Goal: Obtain resource: Obtain resource

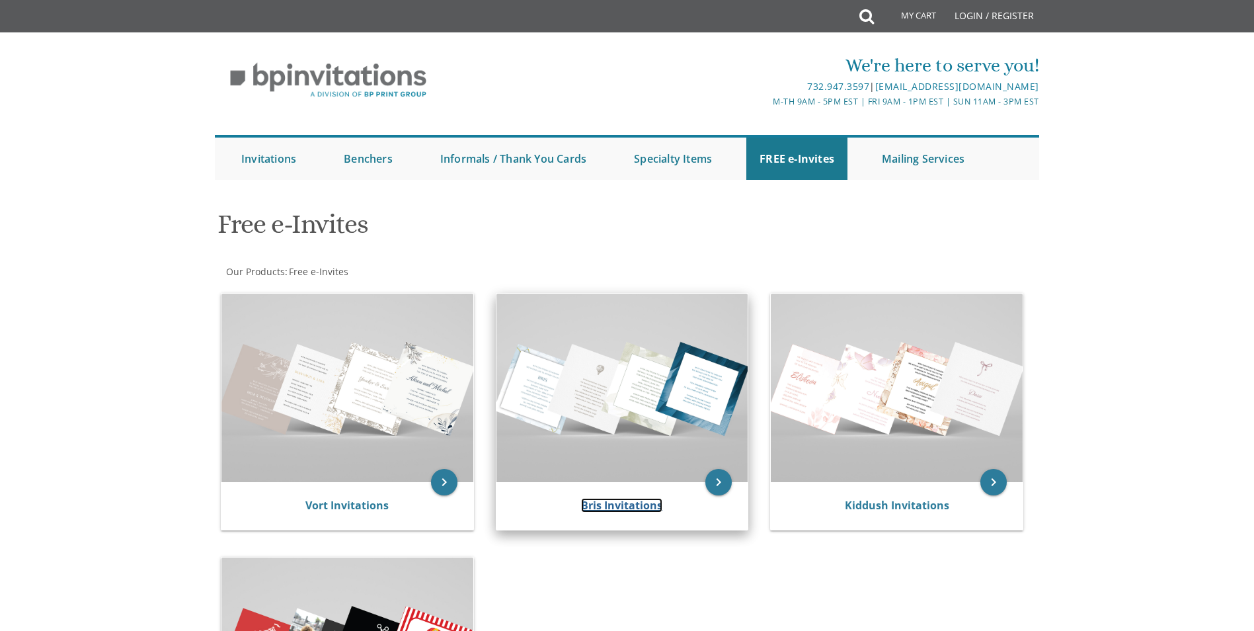
click at [594, 512] on link "Bris Invitations" at bounding box center [621, 505] width 81 height 15
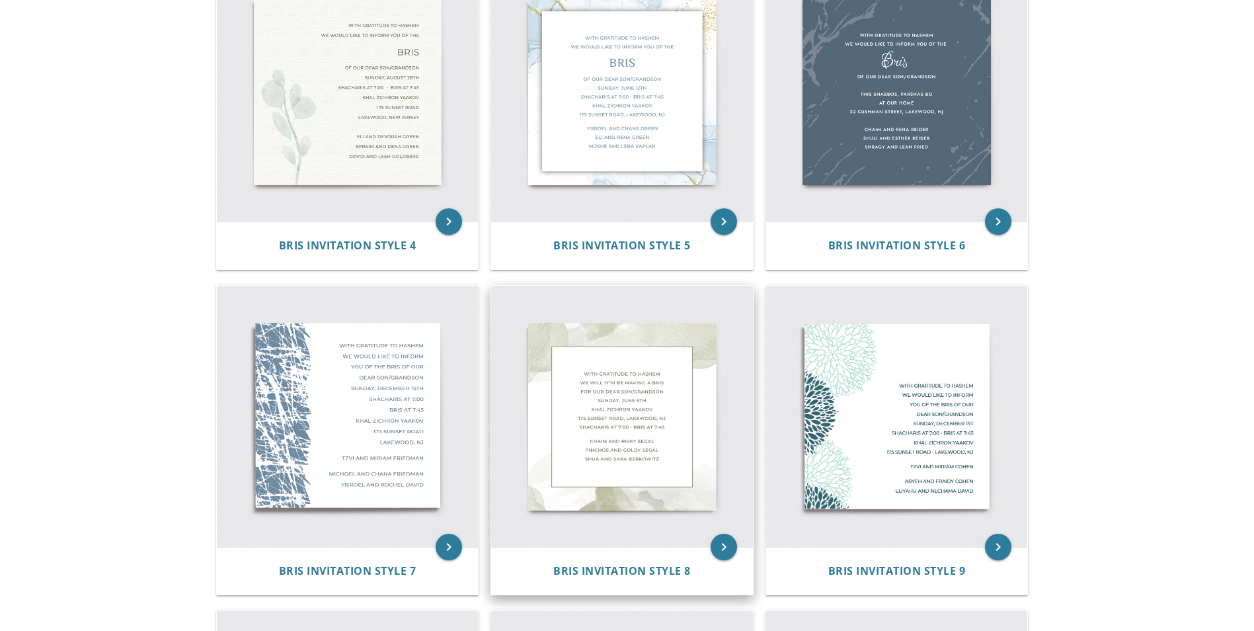
scroll to position [793, 0]
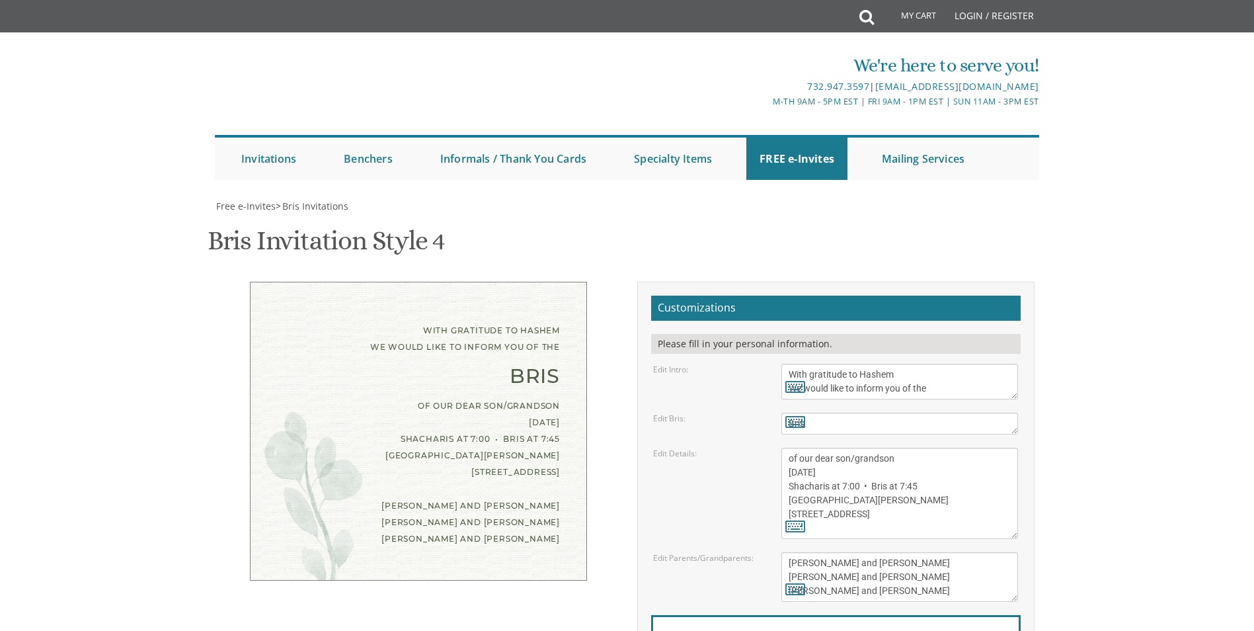
scroll to position [132, 0]
drag, startPoint x: 874, startPoint y: 336, endPoint x: 784, endPoint y: 337, distance: 90.6
click at [782, 448] on textarea "of our dear son/grandson [DATE] Shacharis at 7:00 • Bris at 7:45 [GEOGRAPHIC_DA…" at bounding box center [900, 493] width 237 height 91
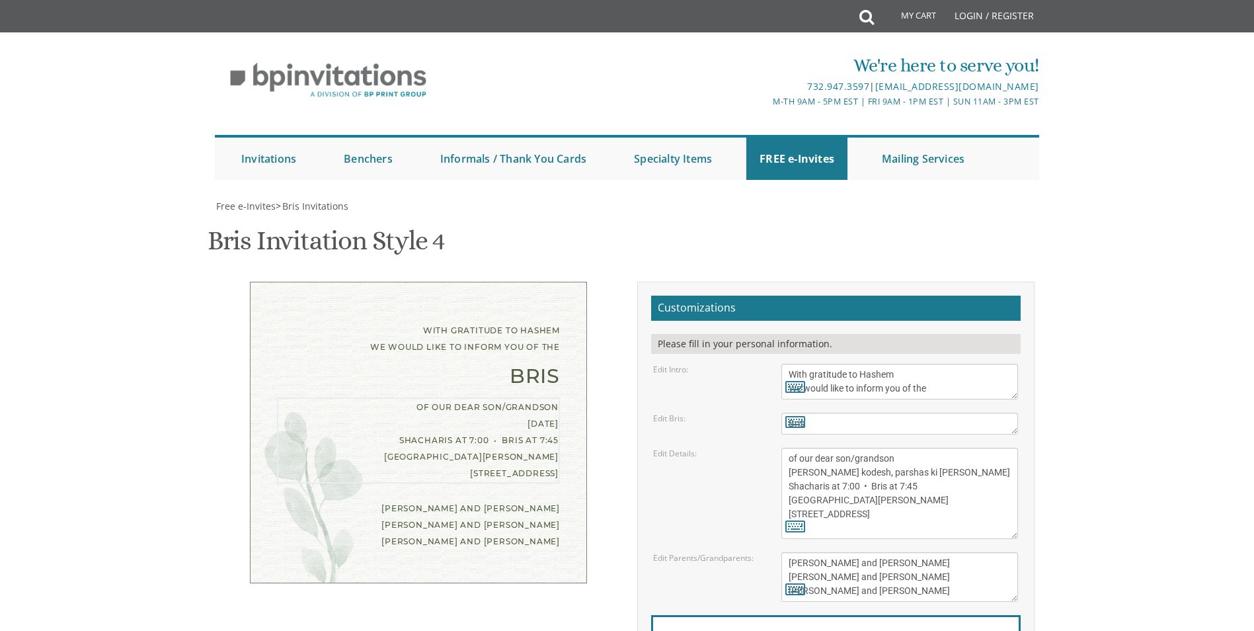
drag, startPoint x: 917, startPoint y: 358, endPoint x: 752, endPoint y: 357, distance: 164.7
click at [752, 448] on div "Edit Details: of our dear son/grandson [DATE] Shacharis at 7:00 • Bris at 7:45 …" at bounding box center [835, 493] width 385 height 91
drag, startPoint x: 879, startPoint y: 356, endPoint x: 778, endPoint y: 354, distance: 100.5
click at [777, 448] on div "of our dear son/grandson [DATE] Shacharis at 7:00 • Bris at 7:45 [GEOGRAPHIC_DA…" at bounding box center [900, 493] width 257 height 91
drag, startPoint x: 861, startPoint y: 382, endPoint x: 774, endPoint y: 386, distance: 87.4
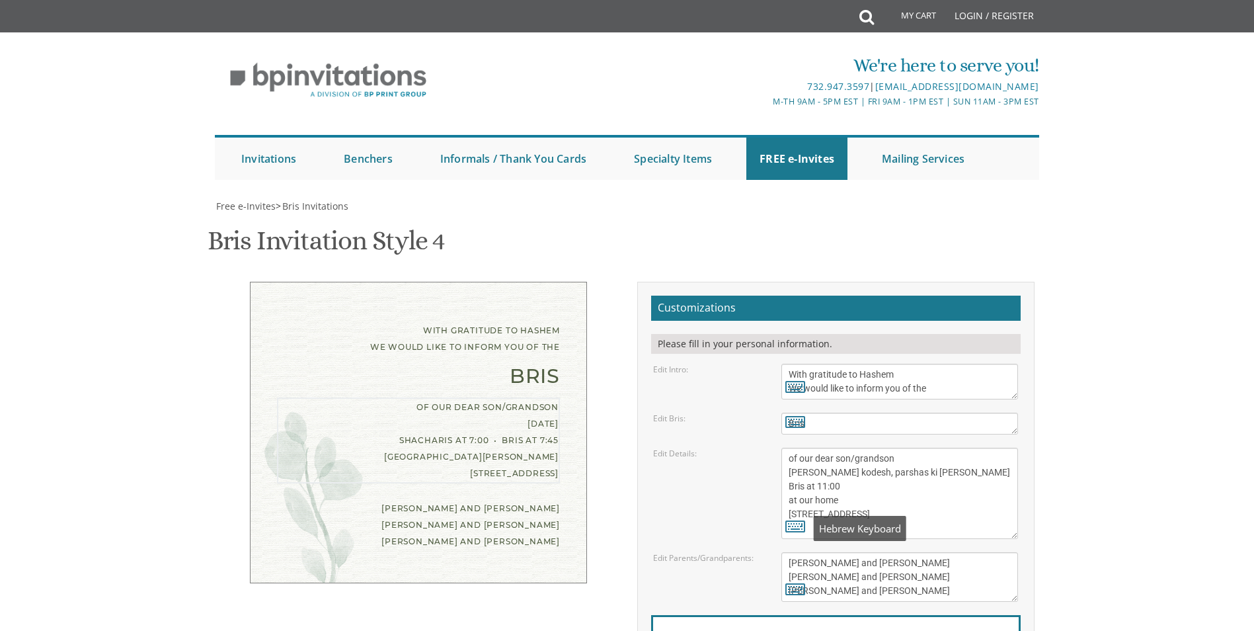
click at [774, 448] on div "of our dear son/grandson [DATE] Shacharis at 7:00 • Bris at 7:45 [GEOGRAPHIC_DA…" at bounding box center [900, 493] width 257 height 91
type textarea "of our dear son/grandson [PERSON_NAME] kodesh, parshas ki [PERSON_NAME] Bris at…"
click at [1059, 336] on body "My Cart Total: View Cart Item(s) Submit My Cart Total: View Cart Item(s) Login …" at bounding box center [627, 546] width 1254 height 1093
drag, startPoint x: 895, startPoint y: 431, endPoint x: 769, endPoint y: 425, distance: 125.8
click at [769, 552] on div "Edit Parents/Grandparents: [PERSON_NAME] and [PERSON_NAME] [PERSON_NAME] and [P…" at bounding box center [835, 577] width 385 height 50
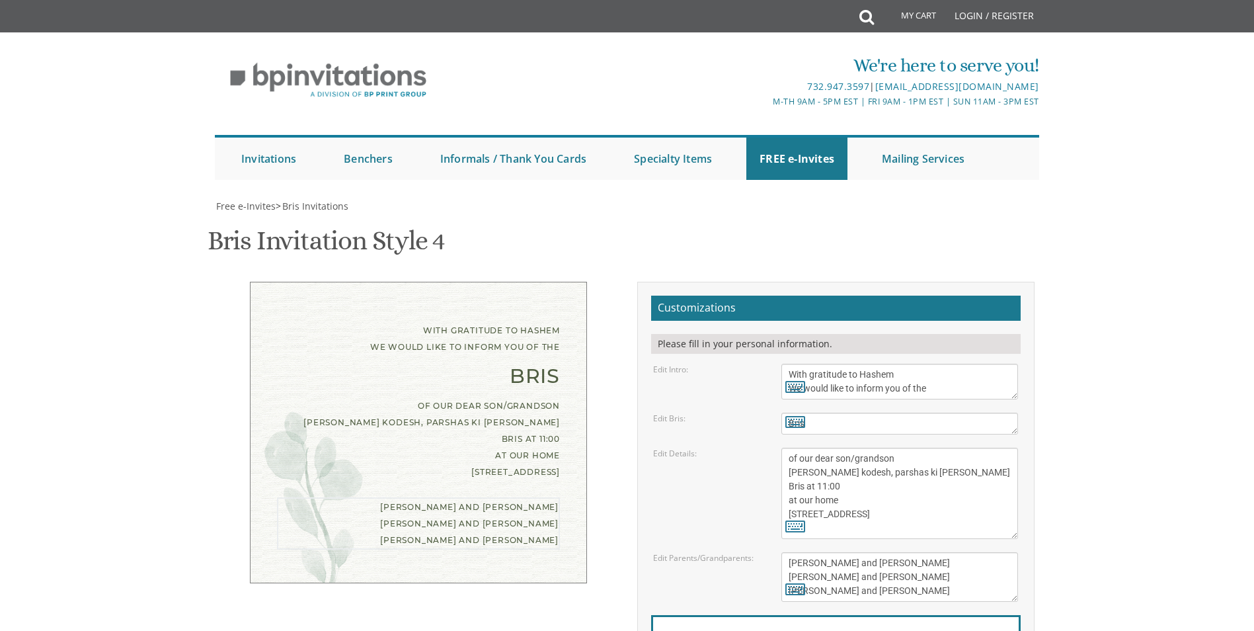
drag, startPoint x: 896, startPoint y: 448, endPoint x: 774, endPoint y: 445, distance: 122.4
click at [774, 552] on div "[PERSON_NAME] and [PERSON_NAME] [PERSON_NAME] and [PERSON_NAME] [PERSON_NAME] a…" at bounding box center [900, 577] width 257 height 50
drag, startPoint x: 911, startPoint y: 462, endPoint x: 754, endPoint y: 458, distance: 156.7
click at [754, 552] on div "Edit Parents/Grandparents: [PERSON_NAME] and [PERSON_NAME] [PERSON_NAME] and [P…" at bounding box center [835, 577] width 385 height 50
type textarea "[PERSON_NAME] and [PERSON_NAME] [PERSON_NAME] and [PERSON_NAME] [PERSON_NAME] a…"
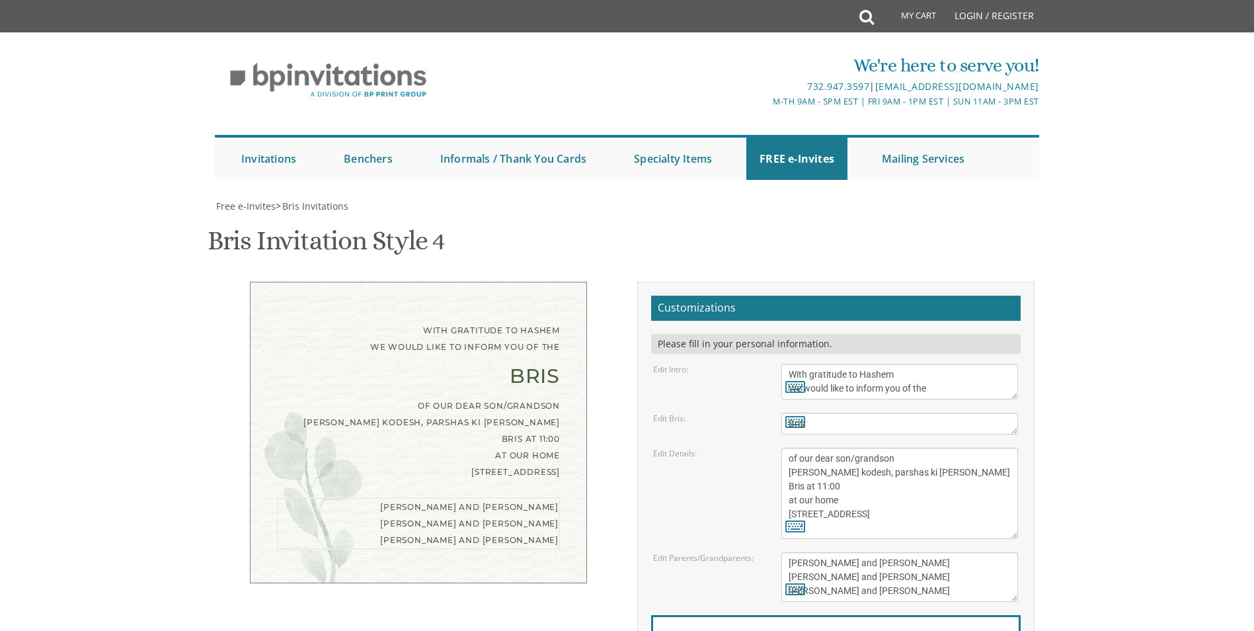
click at [746, 552] on div "Edit Parents/Grandparents: [PERSON_NAME] and [PERSON_NAME] [PERSON_NAME] and [P…" at bounding box center [835, 577] width 385 height 50
click at [878, 448] on textarea "of our dear son/grandson [DATE] Shacharis at 7:00 • Bris at 7:45 [GEOGRAPHIC_DA…" at bounding box center [900, 493] width 237 height 91
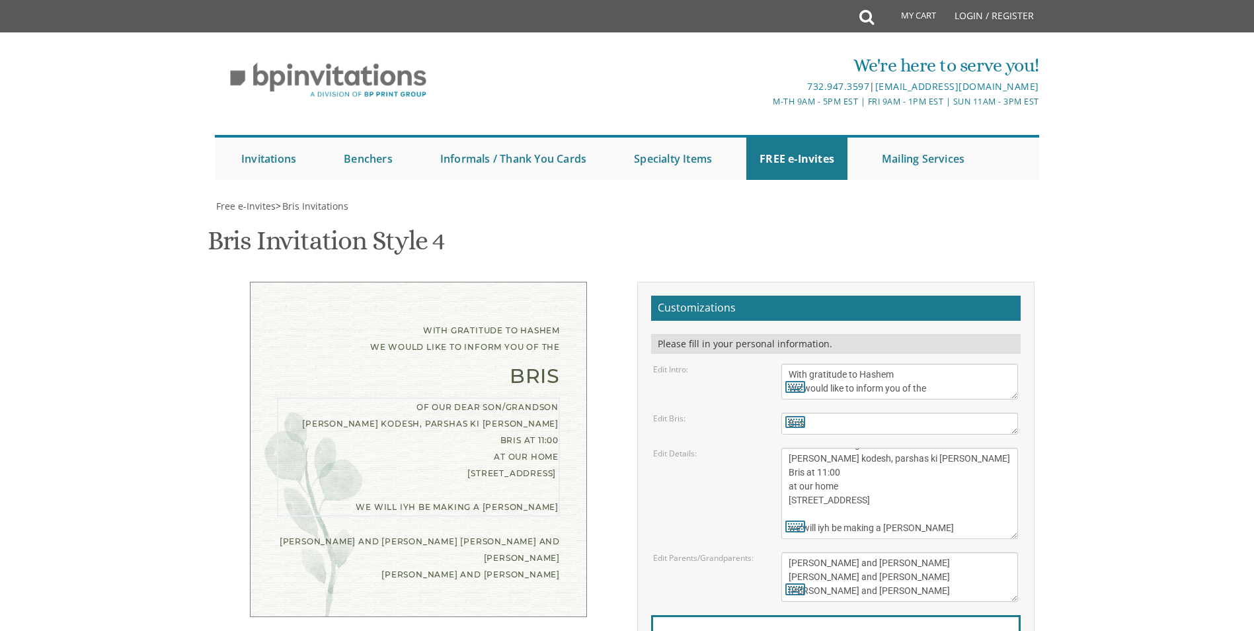
click at [965, 448] on textarea "of our dear son/grandson [DATE] Shacharis at 7:00 • Bris at 7:45 [GEOGRAPHIC_DA…" at bounding box center [900, 493] width 237 height 91
click at [956, 448] on textarea "of our dear son/grandson [DATE] Shacharis at 7:00 • Bris at 7:45 [GEOGRAPHIC_DA…" at bounding box center [900, 493] width 237 height 91
click at [1031, 405] on div "Customizations Please fill in your personal information. Edit Intro: With grati…" at bounding box center [835, 512] width 397 height 460
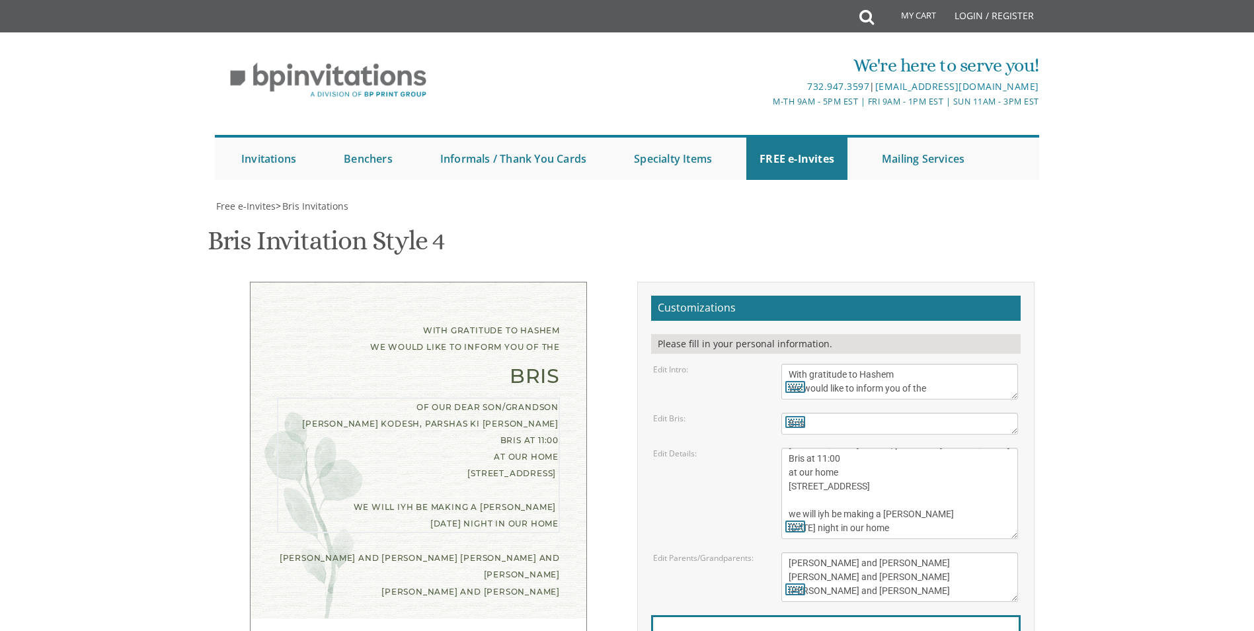
click at [878, 448] on textarea "of our dear son/grandson [DATE] Shacharis at 7:00 • Bris at 7:45 [GEOGRAPHIC_DA…" at bounding box center [900, 493] width 237 height 91
click at [911, 448] on textarea "of our dear son/grandson [DATE] Shacharis at 7:00 • Bris at 7:45 [GEOGRAPHIC_DA…" at bounding box center [900, 493] width 237 height 91
click at [645, 552] on div "Edit Parents/Grandparents: [PERSON_NAME] and [PERSON_NAME] [PERSON_NAME] and [P…" at bounding box center [835, 577] width 385 height 50
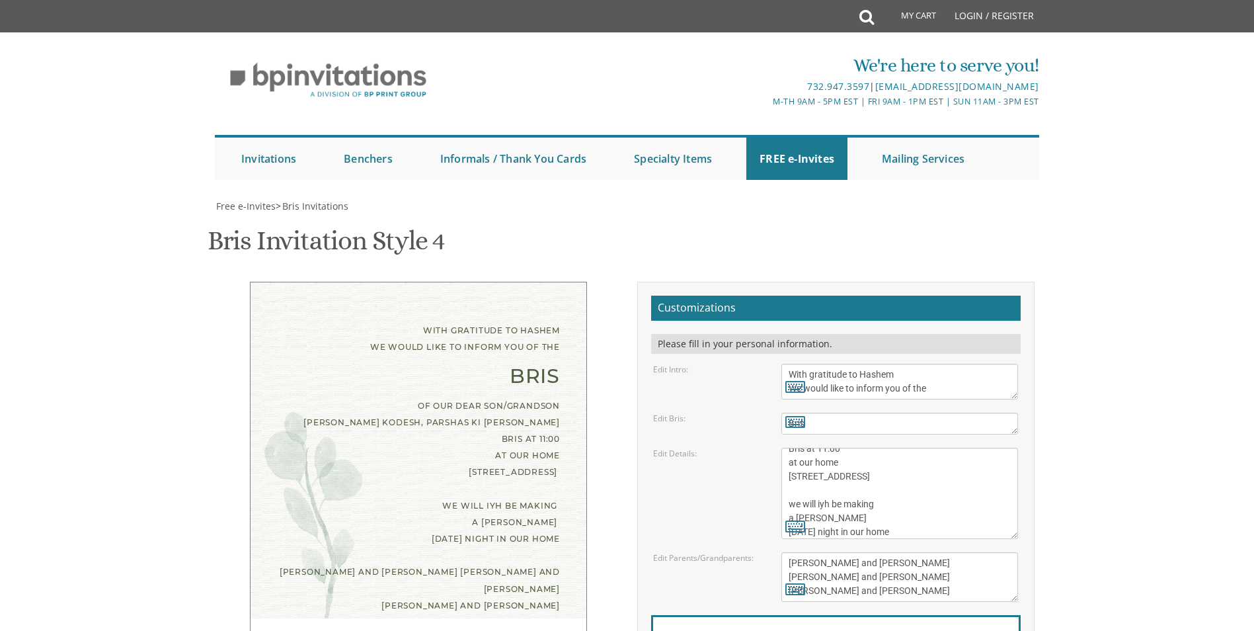
click at [693, 448] on div "Edit Details: of our dear son/grandson [DATE] Shacharis at 7:00 • Bris at 7:45 …" at bounding box center [835, 493] width 385 height 91
click at [1127, 415] on body "My Cart Total: View Cart Item(s) Submit My Cart Total: View Cart Item(s) Login …" at bounding box center [627, 546] width 1254 height 1093
click at [575, 331] on div "With gratitude to Hashem We would like to inform you of the Bris of our dear so…" at bounding box center [627, 512] width 834 height 460
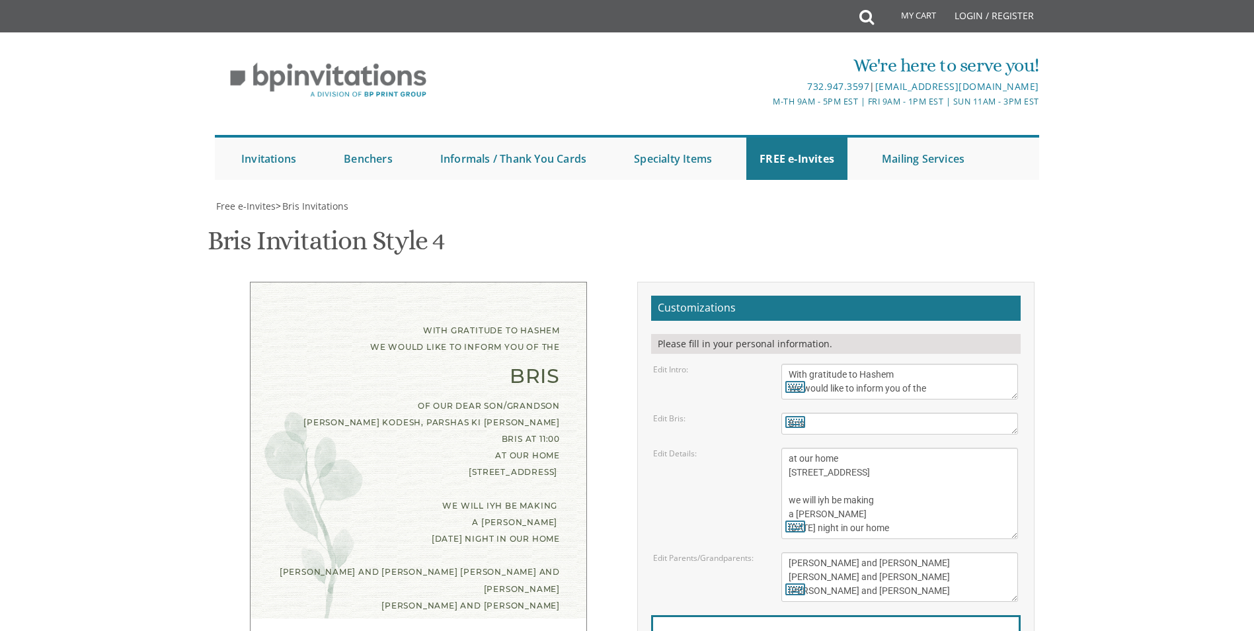
click at [787, 449] on textarea "of our dear son/grandson [DATE] Shacharis at 7:00 • Bris at 7:45 [GEOGRAPHIC_DA…" at bounding box center [900, 493] width 237 height 91
type textarea "of our dear son/grandson [PERSON_NAME] kodesh, parshas ki [PERSON_NAME] Bris at…"
click at [707, 448] on div "Edit Details: of our dear son/grandson [DATE] Shacharis at 7:00 • Bris at 7:45 …" at bounding box center [835, 493] width 385 height 91
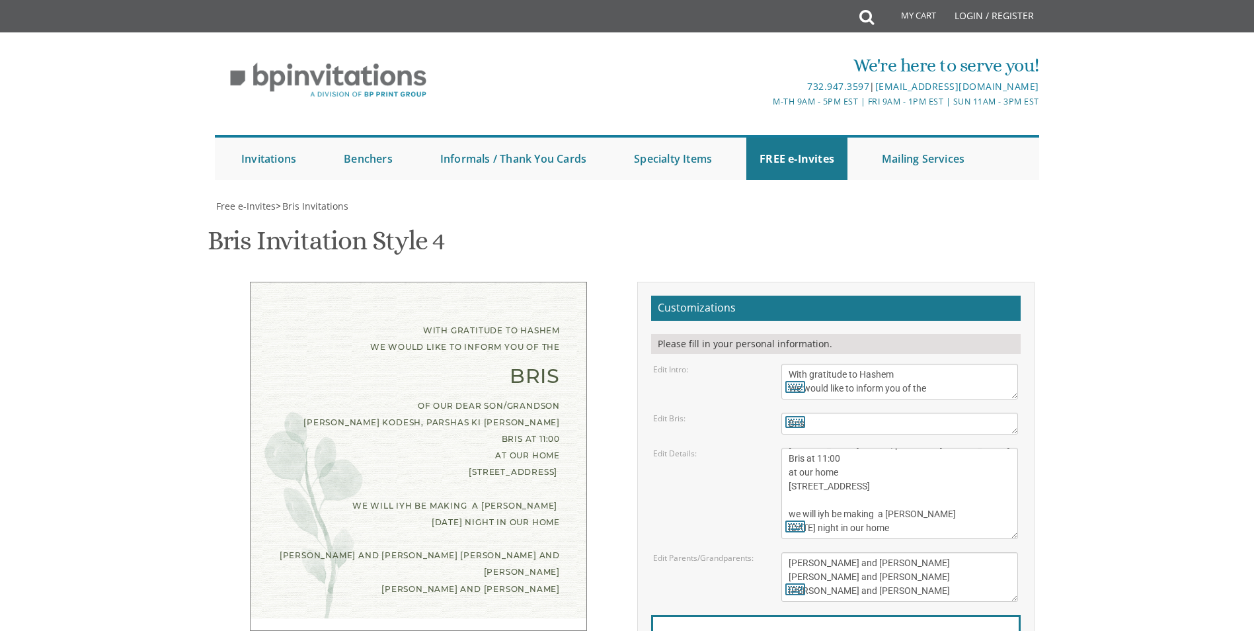
click at [1101, 406] on body "My Cart Total: View Cart Item(s) Submit My Cart Total: View Cart Item(s) Login …" at bounding box center [627, 546] width 1254 height 1093
click at [446, 368] on div "With gratitude to Hashem We would like to inform you of the Bris of our dear so…" at bounding box center [418, 456] width 337 height 349
click at [547, 391] on div "With gratitude to Hashem We would like to inform you of the Bris of our dear so…" at bounding box center [418, 465] width 417 height 366
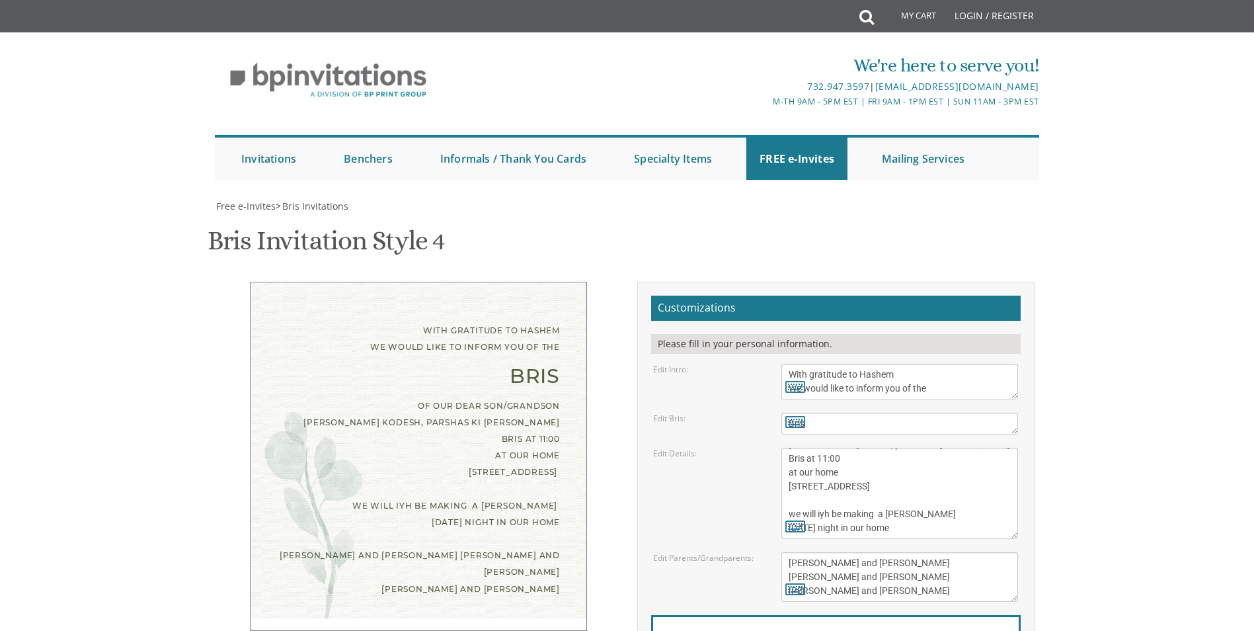
click at [720, 630] on label "Email Address*" at bounding box center [694, 638] width 69 height 14
type input "[EMAIL_ADDRESS][DOMAIN_NAME]"
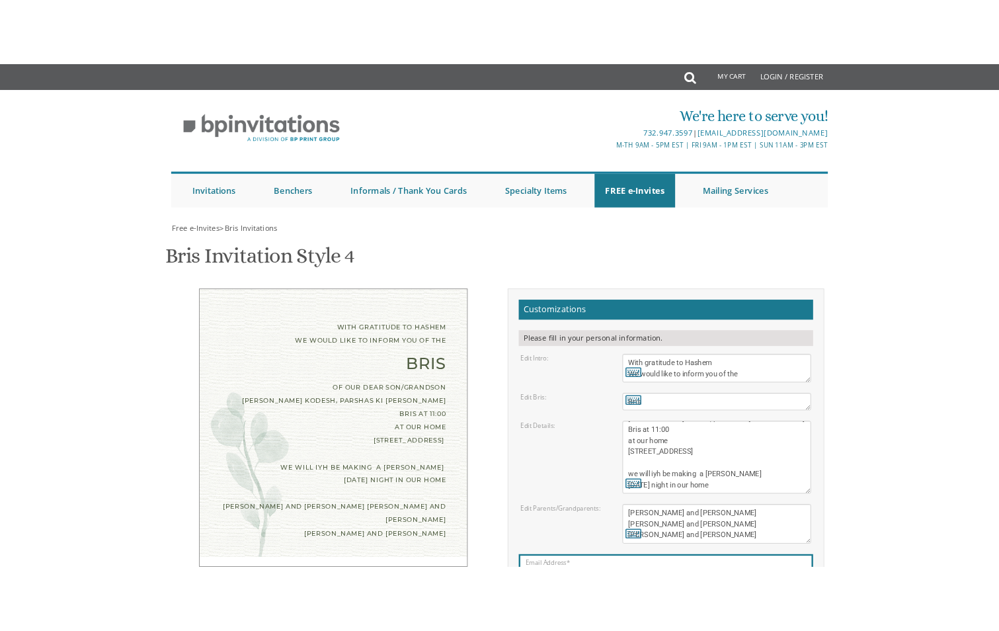
scroll to position [333, 0]
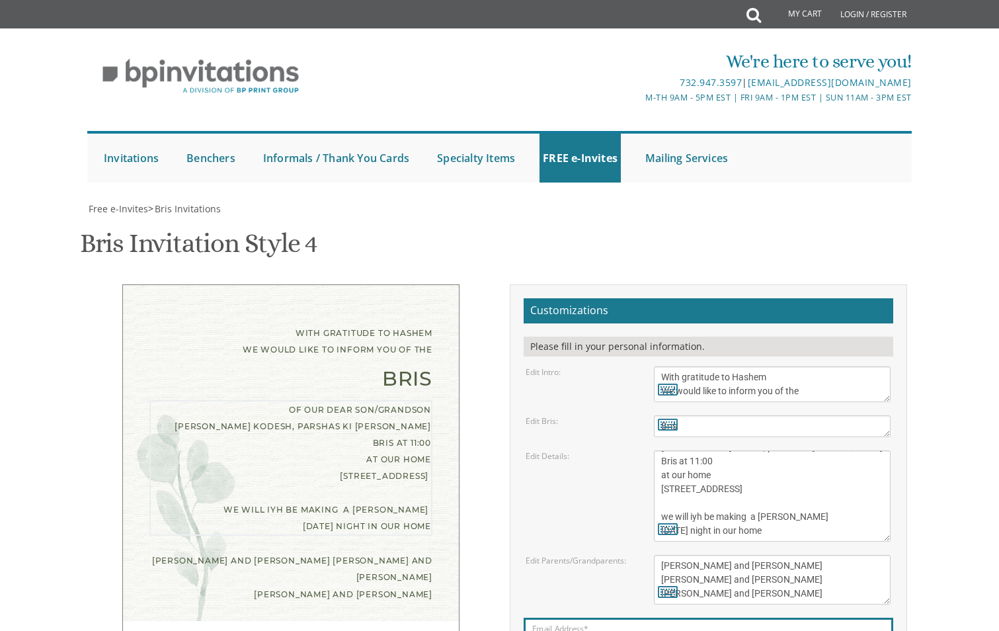
drag, startPoint x: 805, startPoint y: 181, endPoint x: 762, endPoint y: 186, distance: 43.9
click at [761, 450] on textarea "of our dear son/grandson [DATE] Shacharis at 7:00 • Bris at 7:45 [GEOGRAPHIC_DA…" at bounding box center [772, 495] width 237 height 91
click at [854, 450] on textarea "of our dear son/grandson [DATE] Shacharis at 7:00 • Bris at 7:45 [GEOGRAPHIC_DA…" at bounding box center [772, 495] width 237 height 91
click at [512, 284] on div "Customizations Please fill in your personal information. Edit Intro: With grati…" at bounding box center [708, 514] width 397 height 460
drag, startPoint x: 764, startPoint y: 183, endPoint x: 818, endPoint y: 183, distance: 54.2
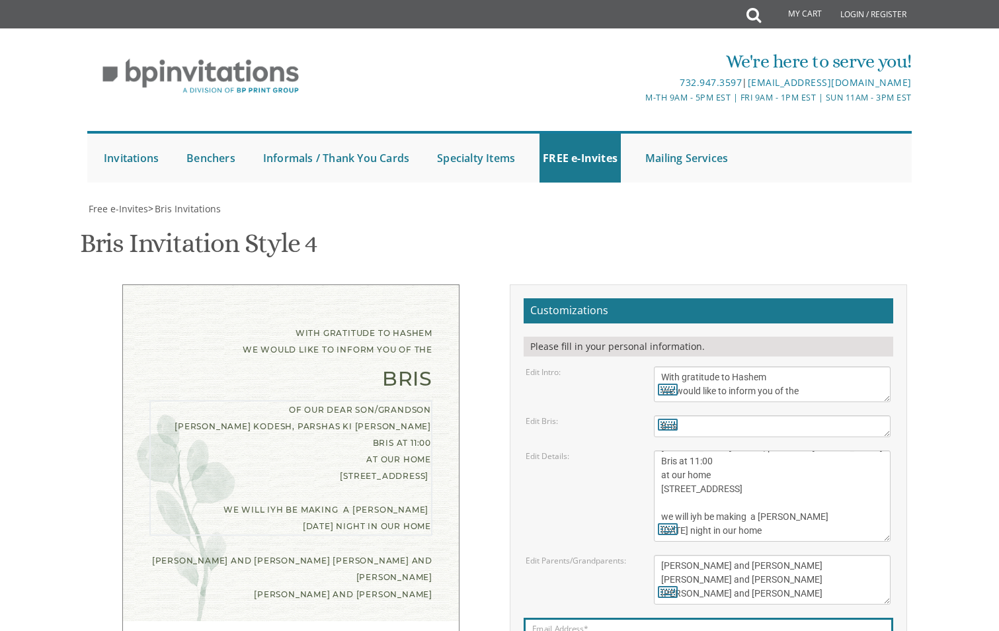
click at [818, 450] on textarea "of our dear son/grandson [DATE] Shacharis at 7:00 • Bris at 7:45 [GEOGRAPHIC_DA…" at bounding box center [772, 495] width 237 height 91
drag, startPoint x: 814, startPoint y: 184, endPoint x: 762, endPoint y: 182, distance: 52.3
click at [762, 450] on textarea "of our dear son/grandson [DATE] Shacharis at 7:00 • Bris at 7:45 [GEOGRAPHIC_DA…" at bounding box center [772, 495] width 237 height 91
drag, startPoint x: 766, startPoint y: 181, endPoint x: 466, endPoint y: 158, distance: 301.7
click at [466, 284] on div "With gratitude to Hashem We would like to inform you of the Bris of our dear so…" at bounding box center [291, 458] width 397 height 349
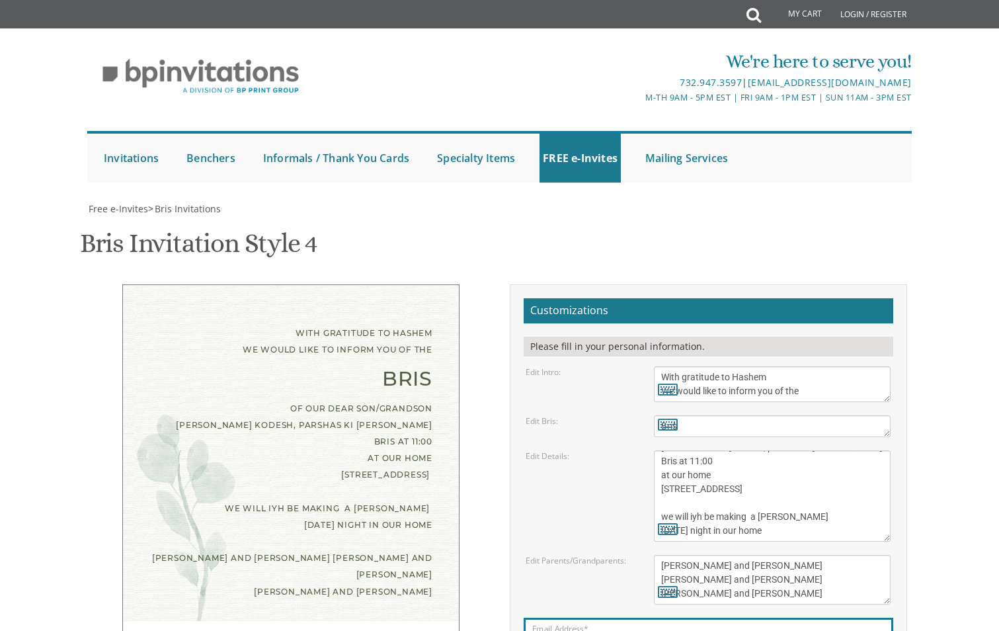
click at [419, 400] on div "of our dear son/grandson [PERSON_NAME] kodesh, parshas ki [PERSON_NAME] Bris at…" at bounding box center [290, 467] width 283 height 134
click at [565, 298] on form "Customizations Please fill in your personal information. Edit Intro: With grati…" at bounding box center [709, 509] width 370 height 423
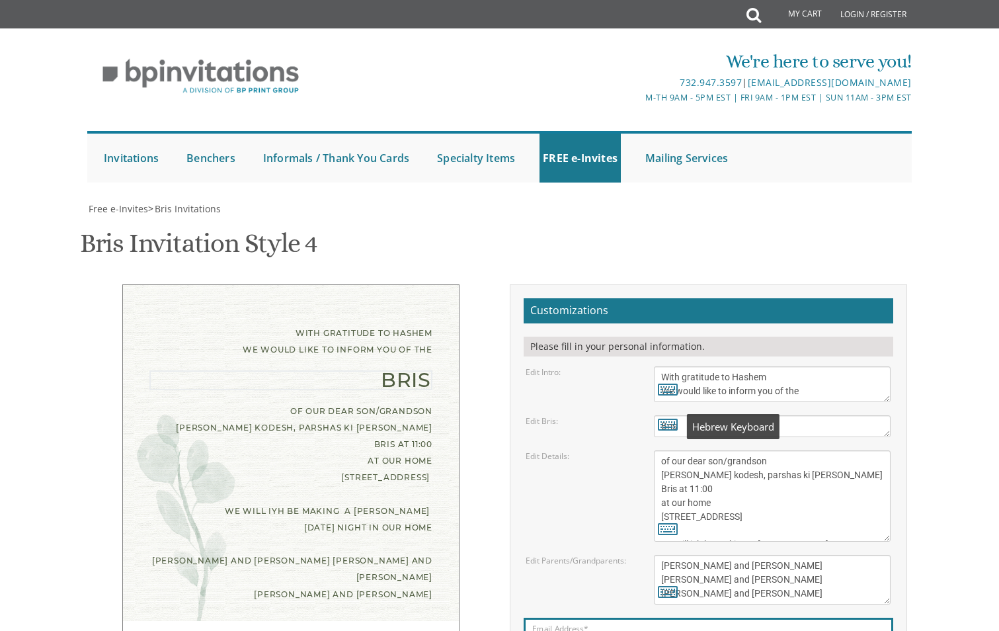
drag, startPoint x: 680, startPoint y: 93, endPoint x: 585, endPoint y: 92, distance: 95.2
click at [585, 415] on div "Edit Bris: Bris" at bounding box center [708, 426] width 385 height 22
click at [596, 450] on div "Edit Details: of our dear son/grandson [DATE] Shacharis at 7:00 • Bris at 7:45 …" at bounding box center [708, 495] width 385 height 91
click at [659, 366] on textarea "With gratitude to Hashem We would like to inform you of the" at bounding box center [772, 384] width 237 height 36
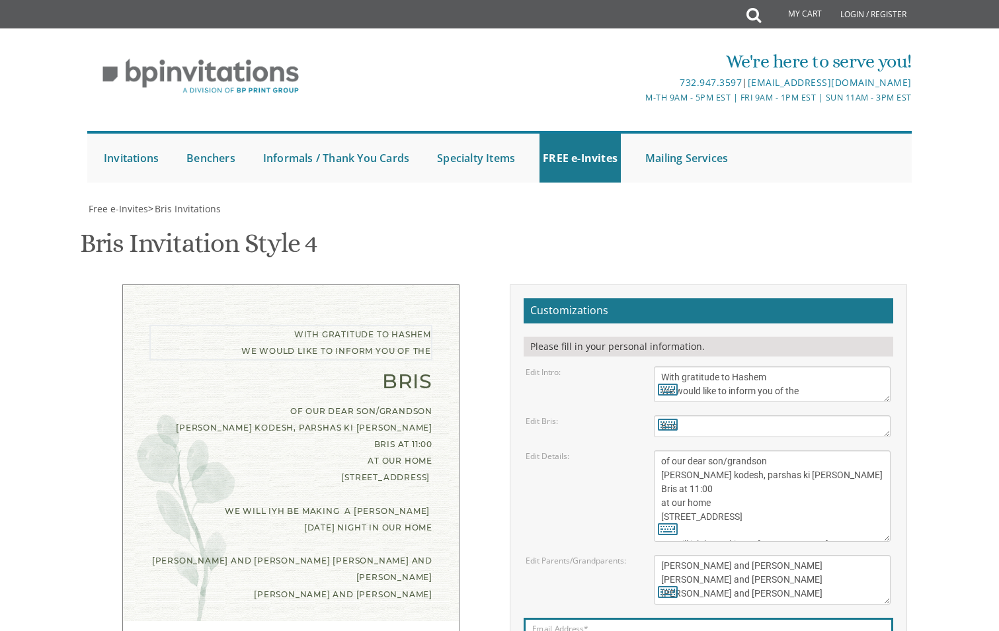
drag, startPoint x: 516, startPoint y: 375, endPoint x: 438, endPoint y: 311, distance: 101.0
click at [516, 374] on div "Customizations Please fill in your personal information. Edit Intro: With grati…" at bounding box center [708, 514] width 397 height 460
click at [430, 325] on div "With gratitude to Hashem We would like to inform you of the" at bounding box center [290, 341] width 283 height 33
click at [664, 366] on textarea "With gratitude to Hashem We would like to inform you of the" at bounding box center [772, 384] width 237 height 36
drag, startPoint x: 419, startPoint y: 262, endPoint x: 415, endPoint y: 245, distance: 17.8
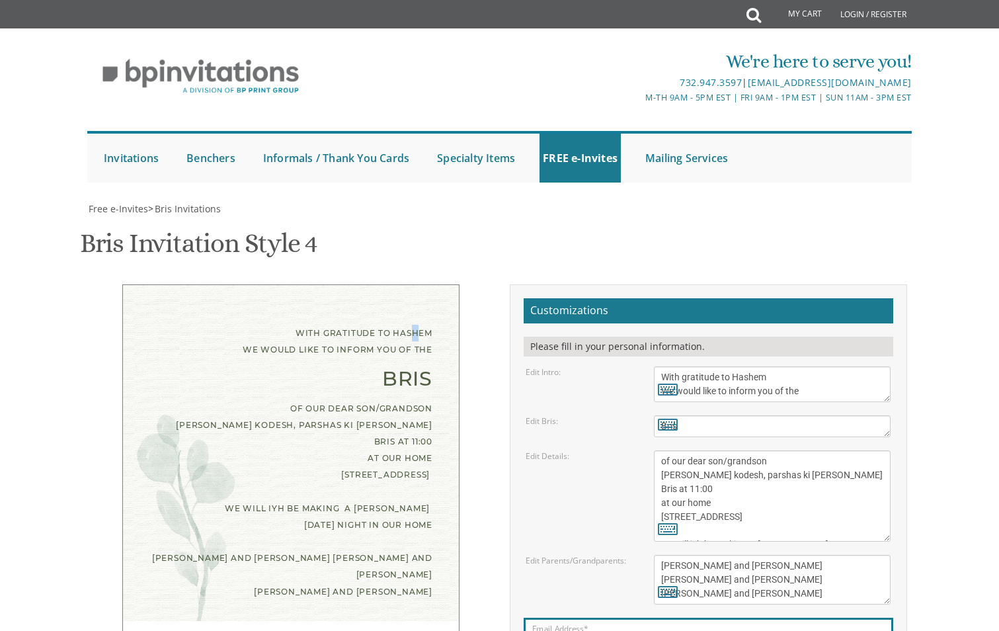
click at [415, 284] on div "With gratitude to Hashem We would like to inform you of the Bris of our dear so…" at bounding box center [290, 458] width 337 height 349
drag, startPoint x: 415, startPoint y: 245, endPoint x: 470, endPoint y: 246, distance: 55.6
click at [470, 284] on div "With gratitude to Hashem We would like to inform you of the Bris of our dear so…" at bounding box center [291, 458] width 397 height 349
type textarea "[PERSON_NAME] and [PERSON_NAME] [PERSON_NAME] and [PERSON_NAME] [PERSON_NAME] a…"
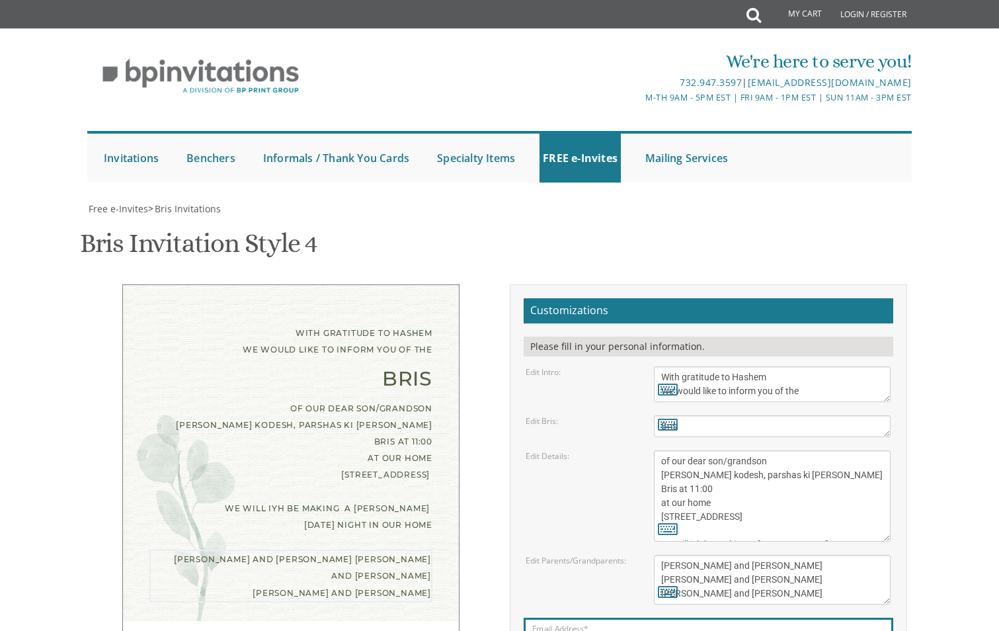
click at [914, 284] on div "Customizations Please fill in your personal information. Edit Intro:" at bounding box center [708, 514] width 417 height 460
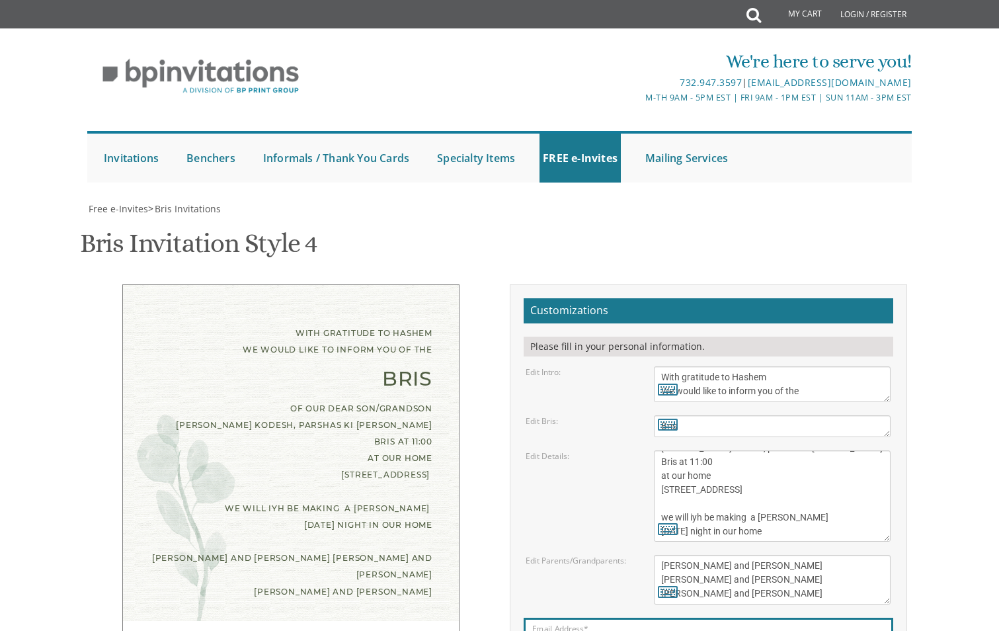
scroll to position [42, 0]
click at [717, 450] on textarea "of our dear son/grandson [DATE] Shacharis at 7:00 • Bris at 7:45 [GEOGRAPHIC_DA…" at bounding box center [772, 495] width 237 height 91
click at [799, 450] on textarea "of our dear son/grandson [DATE] Shacharis at 7:00 • Bris at 7:45 [GEOGRAPHIC_DA…" at bounding box center [772, 495] width 237 height 91
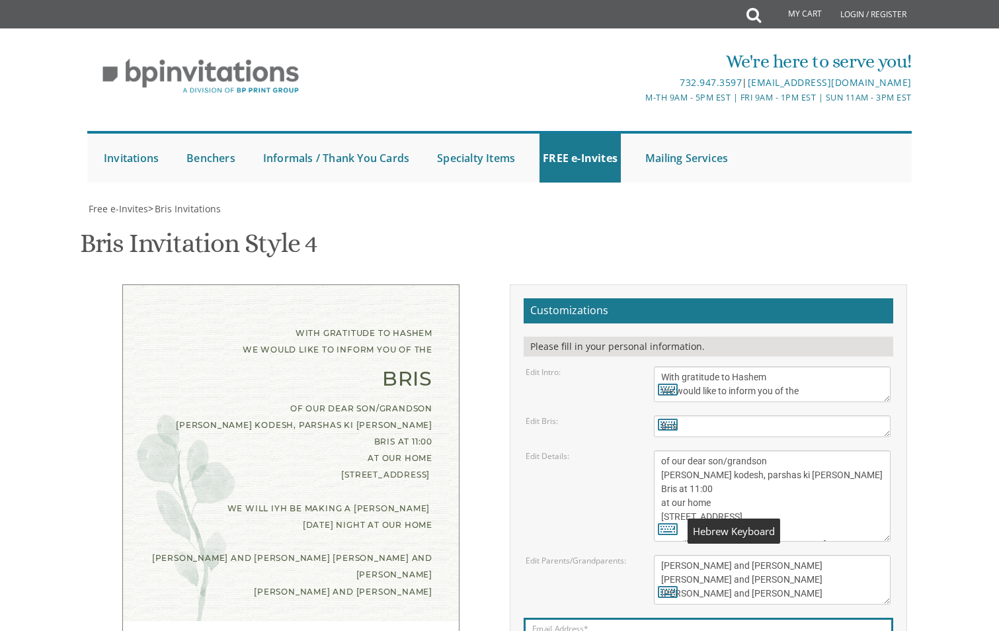
click at [606, 450] on div "Edit Details: of our dear son/grandson [DATE] Shacharis at 7:00 • Bris at 7:45 …" at bounding box center [708, 495] width 385 height 91
click at [807, 450] on textarea "of our dear son/grandson [DATE] Shacharis at 7:00 • Bris at 7:45 [GEOGRAPHIC_DA…" at bounding box center [772, 495] width 237 height 91
drag, startPoint x: 754, startPoint y: 202, endPoint x: 665, endPoint y: 200, distance: 90.0
click at [665, 450] on div "of our dear son/grandson [DATE] Shacharis at 7:00 • Bris at 7:45 [GEOGRAPHIC_DA…" at bounding box center [772, 495] width 237 height 91
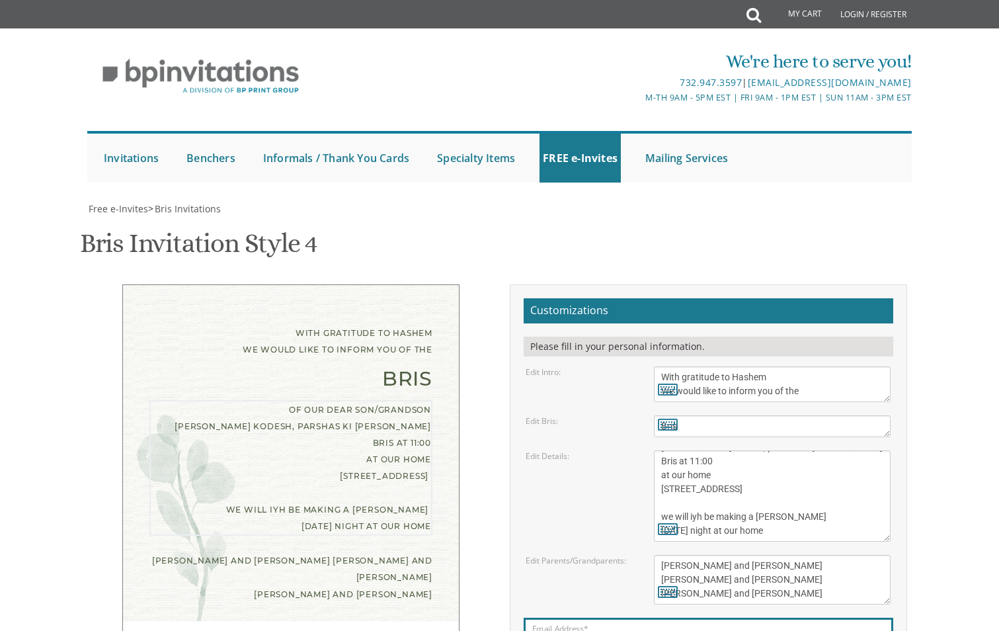
click at [661, 450] on textarea "of our dear son/grandson [DATE] Shacharis at 7:00 • Bris at 7:45 [GEOGRAPHIC_DA…" at bounding box center [772, 495] width 237 height 91
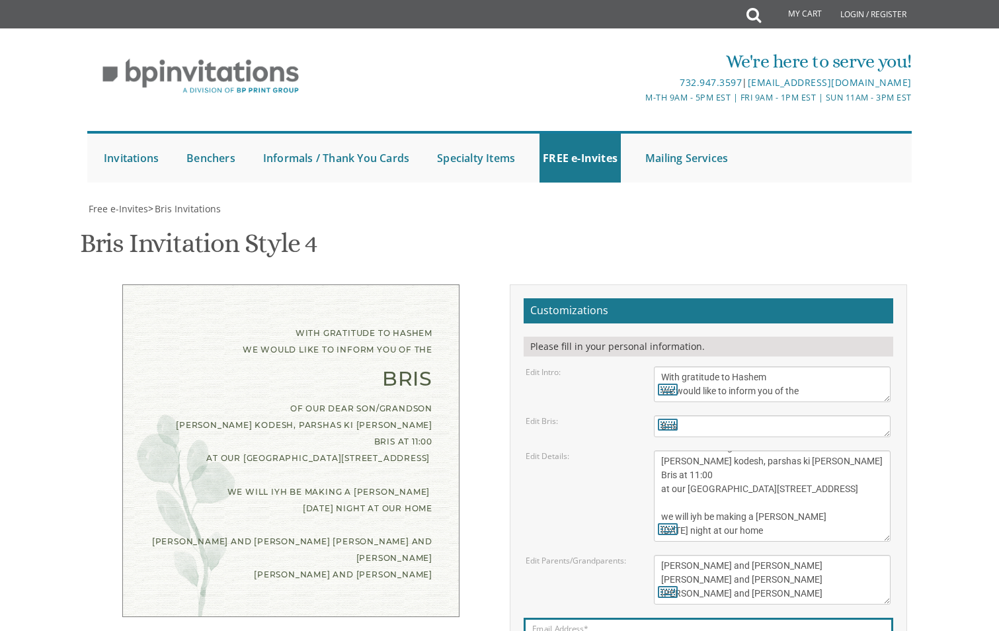
click at [562, 450] on div "Edit Details: of our dear son/grandson [DATE] Shacharis at 7:00 • Bris at 7:45 …" at bounding box center [708, 495] width 385 height 91
drag, startPoint x: 810, startPoint y: 223, endPoint x: 768, endPoint y: 222, distance: 41.7
click at [768, 450] on textarea "of our dear son/grandson [DATE] Shacharis at 7:00 • Bris at 7:45 [GEOGRAPHIC_DA…" at bounding box center [772, 495] width 237 height 91
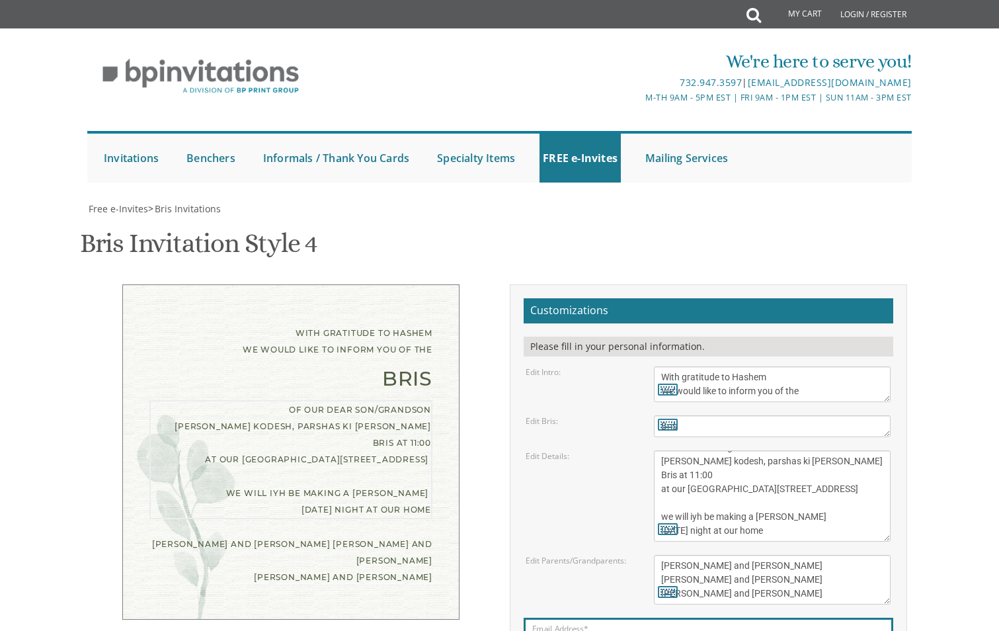
click at [805, 450] on textarea "of our dear son/grandson [DATE] Shacharis at 7:00 • Bris at 7:45 [GEOGRAPHIC_DA…" at bounding box center [772, 495] width 237 height 91
click at [778, 450] on textarea "of our dear son/grandson [DATE] Shacharis at 7:00 • Bris at 7:45 [GEOGRAPHIC_DA…" at bounding box center [772, 495] width 237 height 91
type textarea "of our dear son/grandson [PERSON_NAME] kodesh, parshas ki [PERSON_NAME] Bris at…"
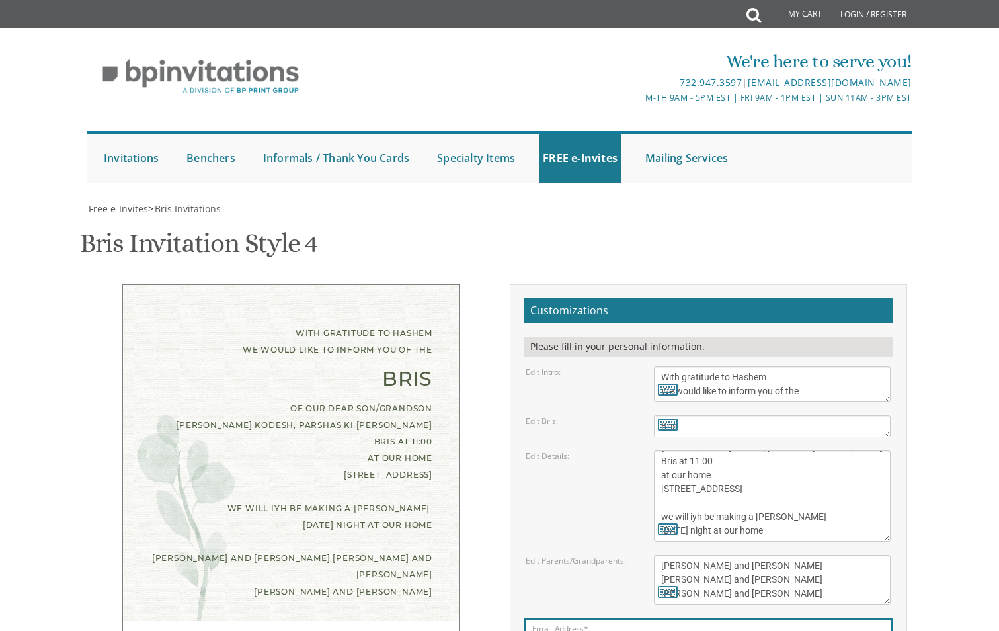
click at [591, 450] on div "Edit Details: of our dear son/grandson [DATE] Shacharis at 7:00 • Bris at 7:45 …" at bounding box center [708, 495] width 385 height 91
